Goal: Task Accomplishment & Management: Manage account settings

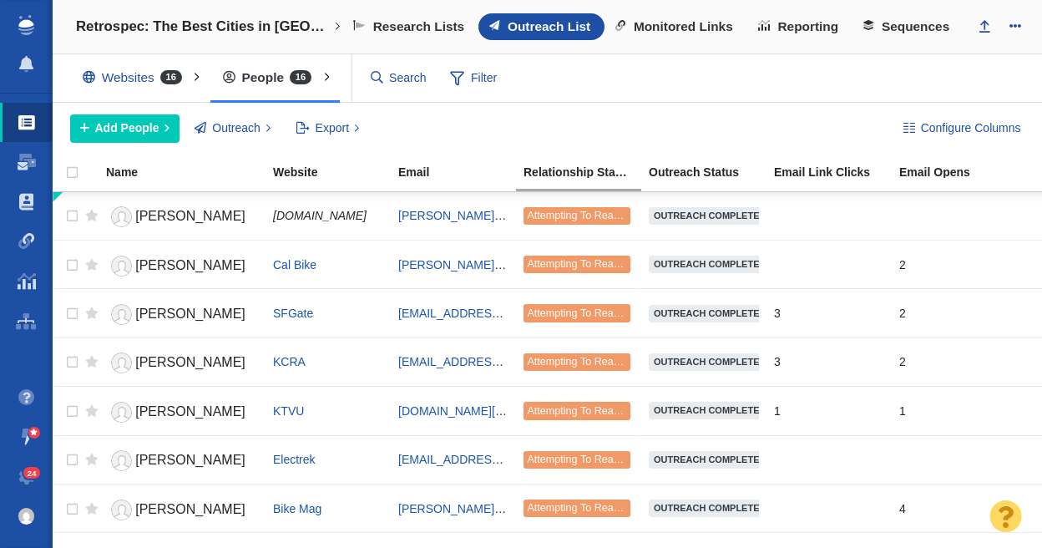
click at [615, 130] on div "Add People Add a Person Add From List of URLs Import from CSV Outreach No Conta…" at bounding box center [473, 128] width 806 height 28
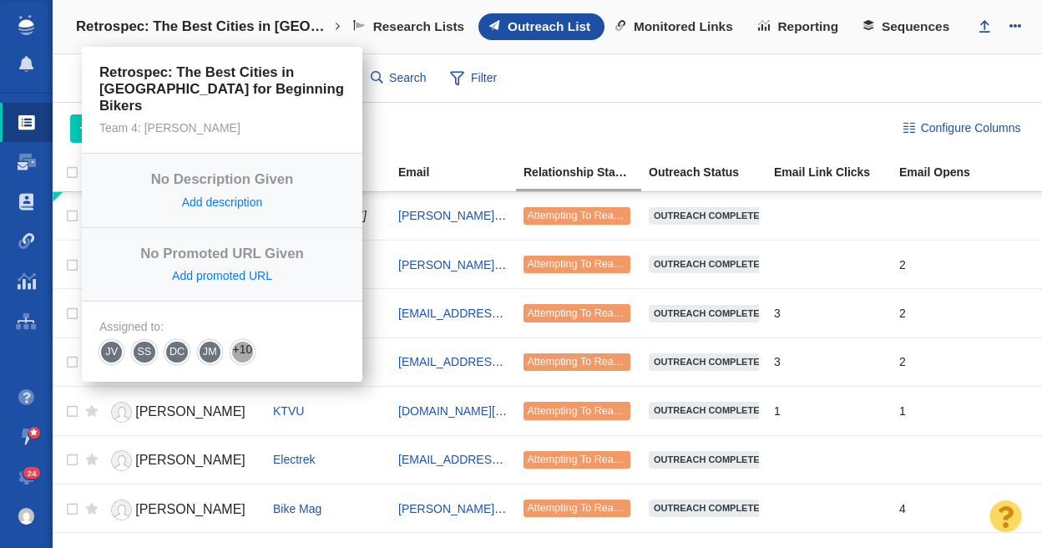
click at [180, 21] on h4 "Retrospec: The Best Cities in [GEOGRAPHIC_DATA] for Beginning Bikers" at bounding box center [204, 26] width 257 height 17
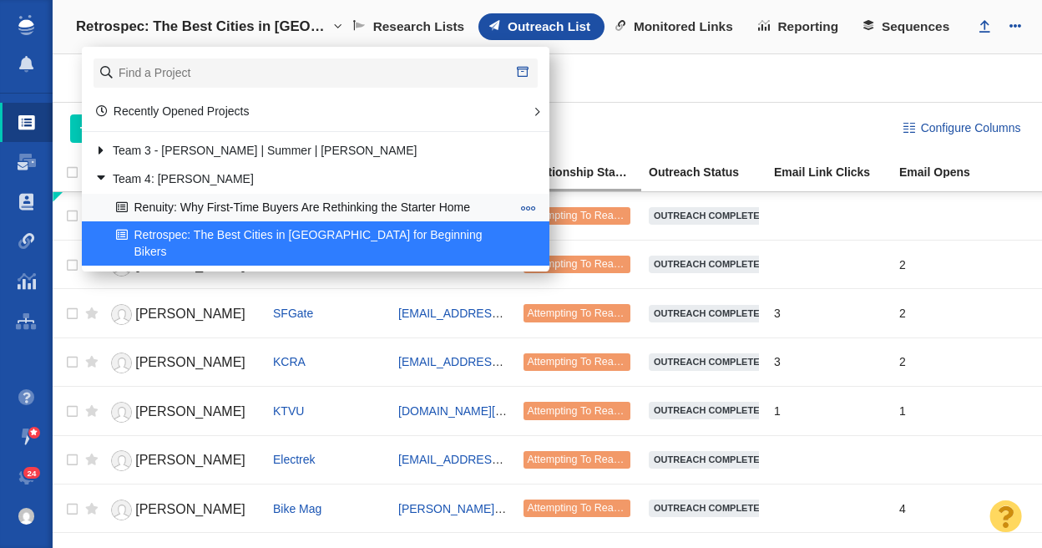
click at [183, 200] on link "Renuity: Why First-Time Buyers Are Rethinking the Starter Home" at bounding box center [313, 208] width 403 height 26
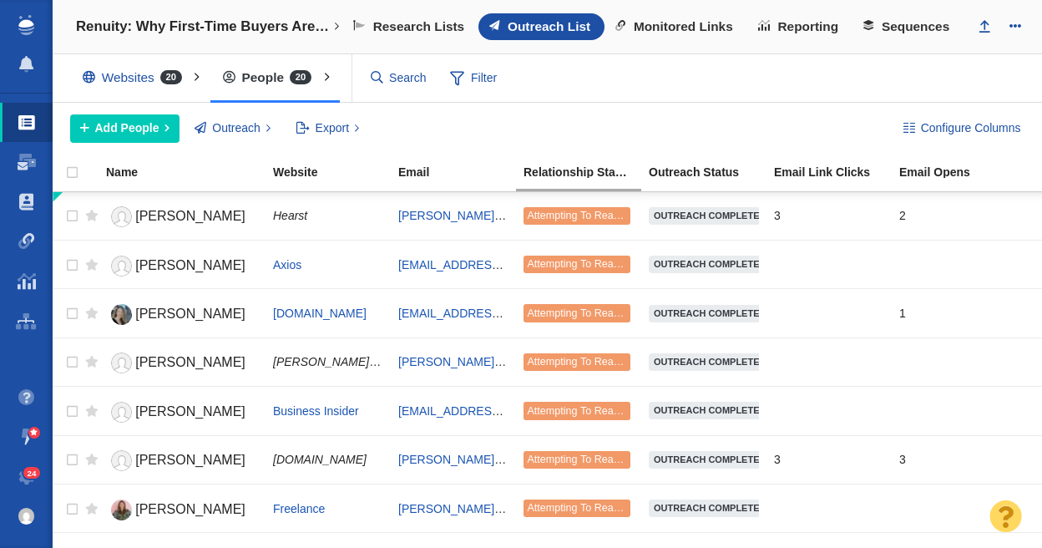
click at [629, 107] on div "Configure Columns Add People Add a Person Add From List of URLs Import from CSV…" at bounding box center [547, 129] width 989 height 52
